Goal: Task Accomplishment & Management: Manage account settings

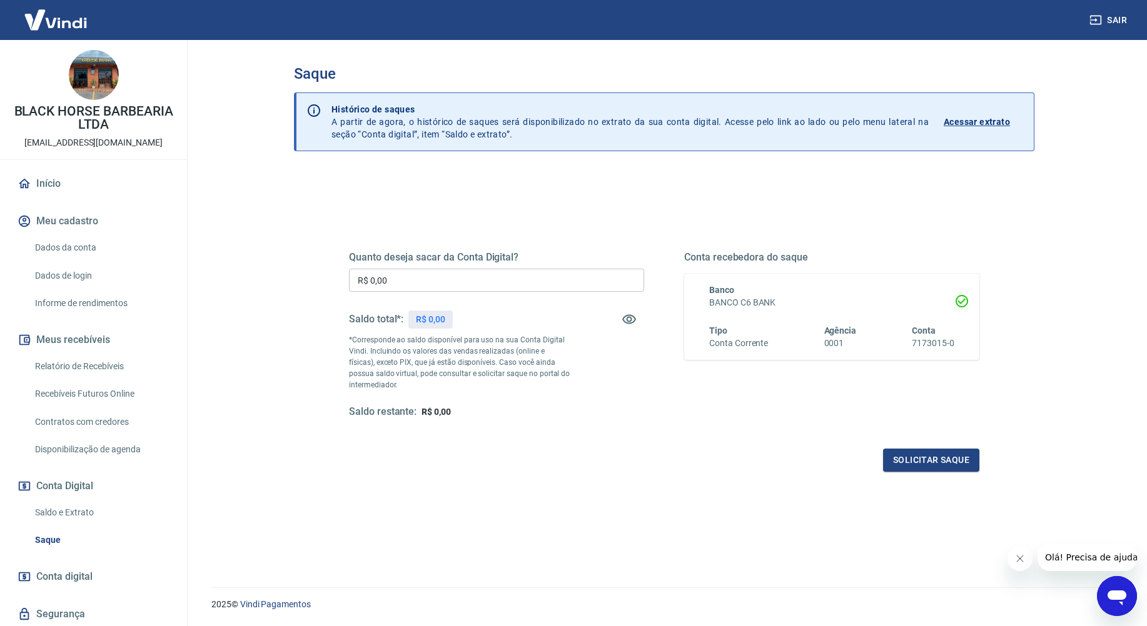
click at [448, 276] on input "R$ 0,00" at bounding box center [496, 280] width 295 height 23
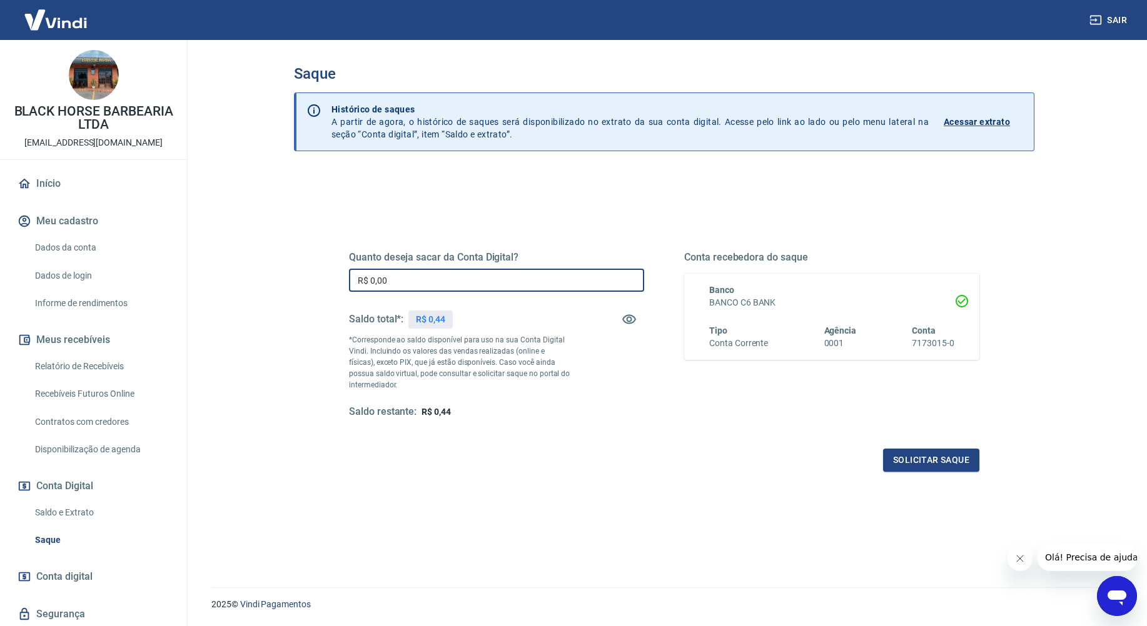
click at [484, 280] on input "R$ 0,00" at bounding box center [496, 280] width 295 height 23
